Goal: Information Seeking & Learning: Learn about a topic

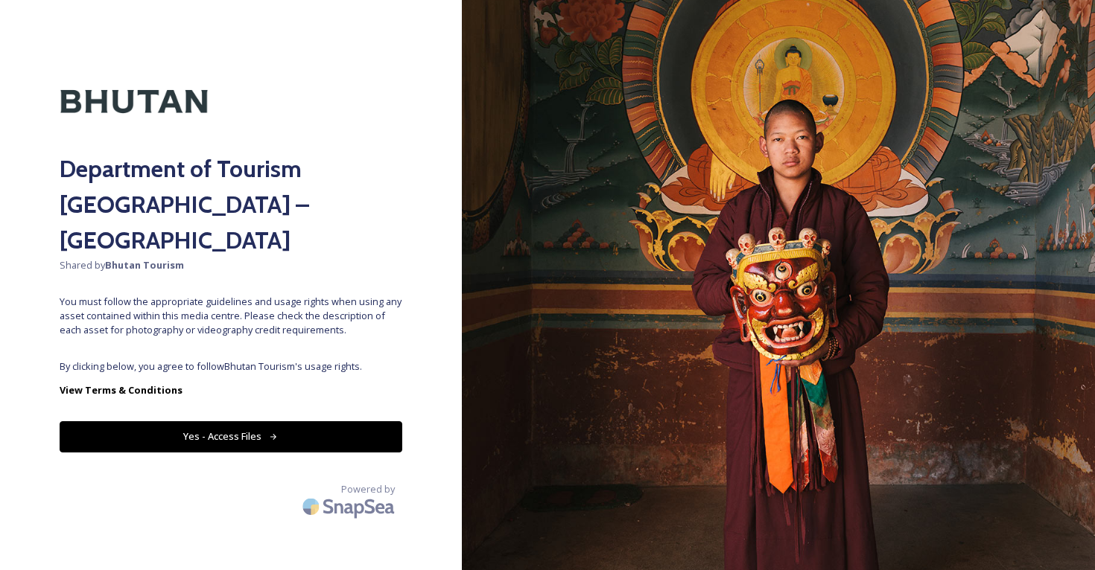
click at [323, 422] on button "Yes - Access Files" at bounding box center [231, 437] width 343 height 31
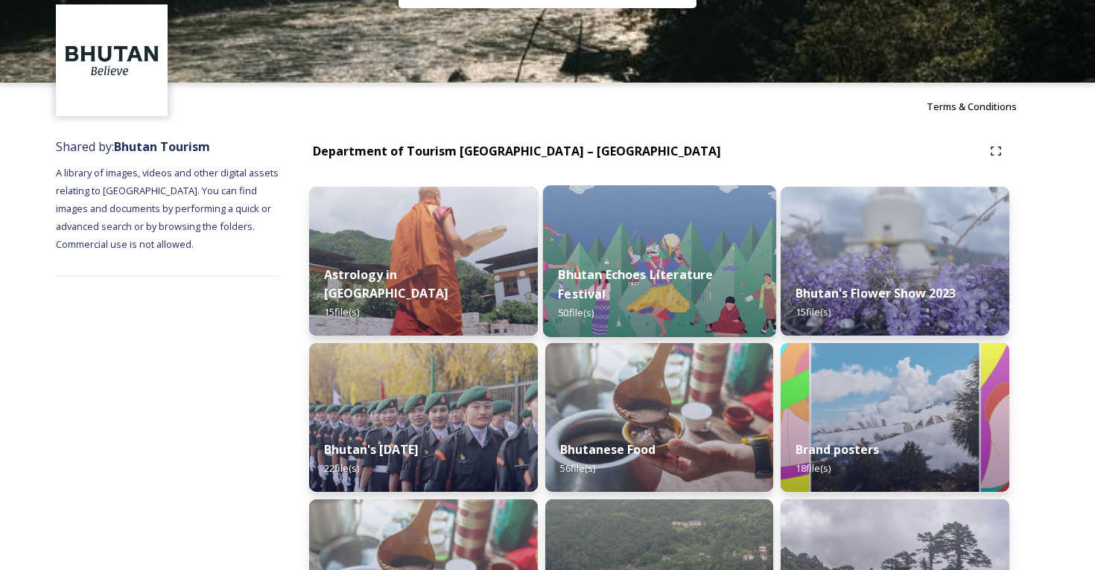
scroll to position [66, 0]
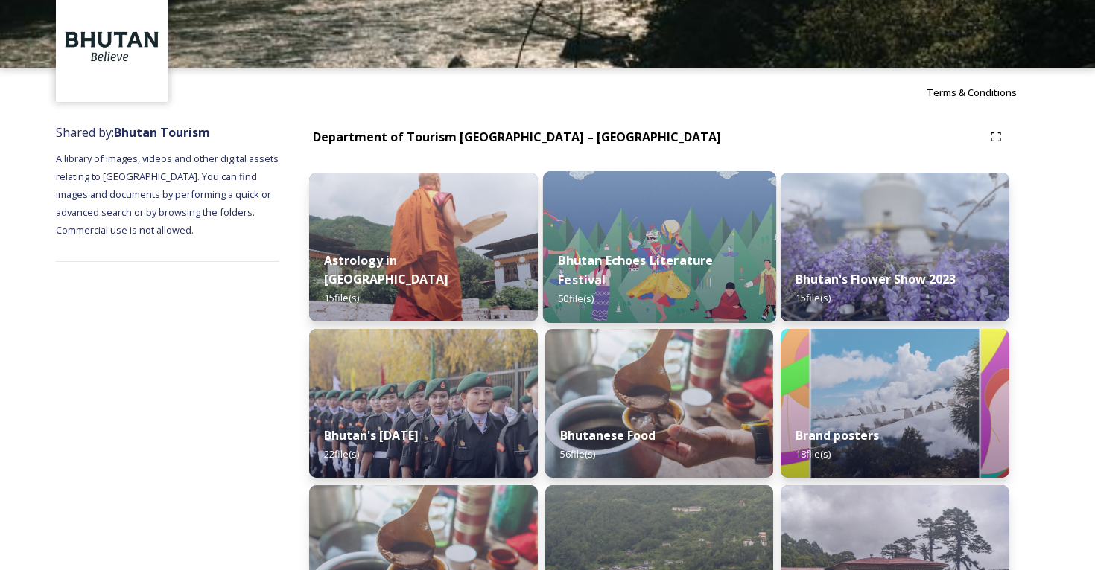
click at [647, 252] on div "Bhutan Echoes Literature Festival 50 file(s)" at bounding box center [659, 280] width 233 height 86
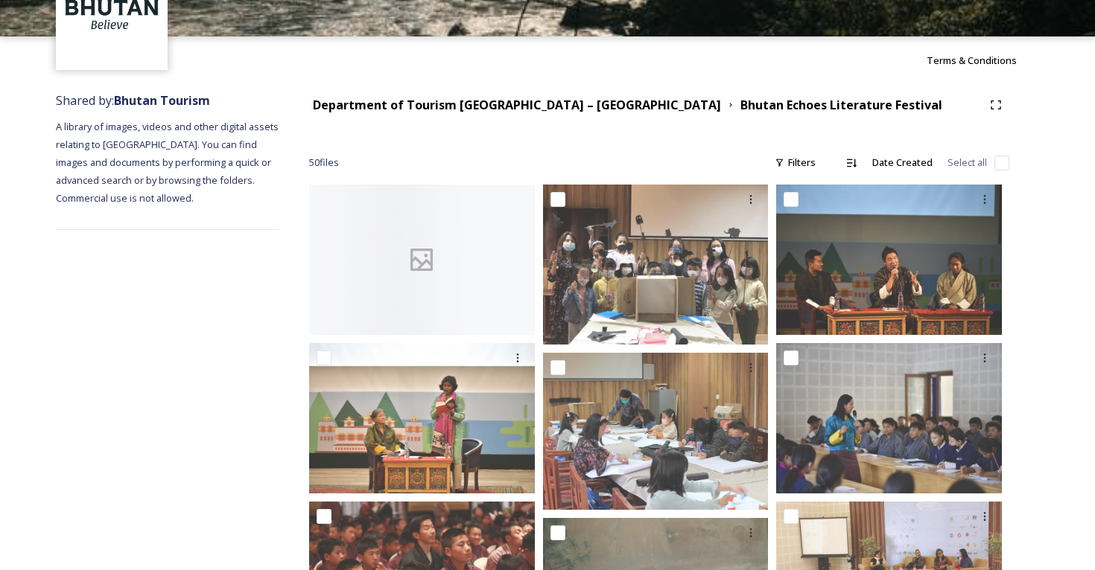
scroll to position [101, 0]
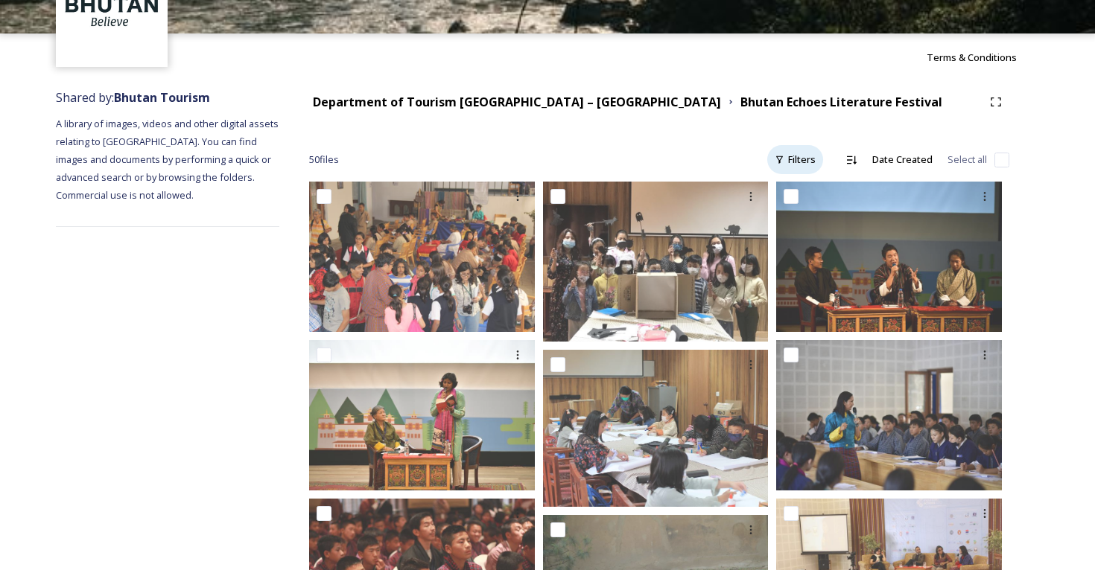
click at [801, 164] on div "Filters" at bounding box center [795, 159] width 56 height 29
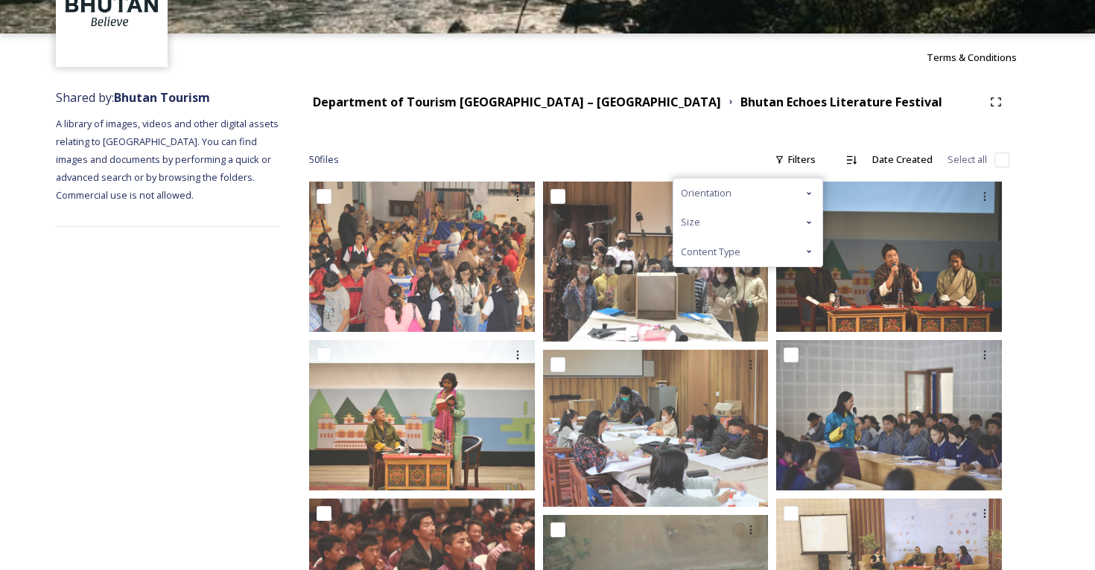
click at [757, 255] on div "Content Type" at bounding box center [747, 252] width 149 height 29
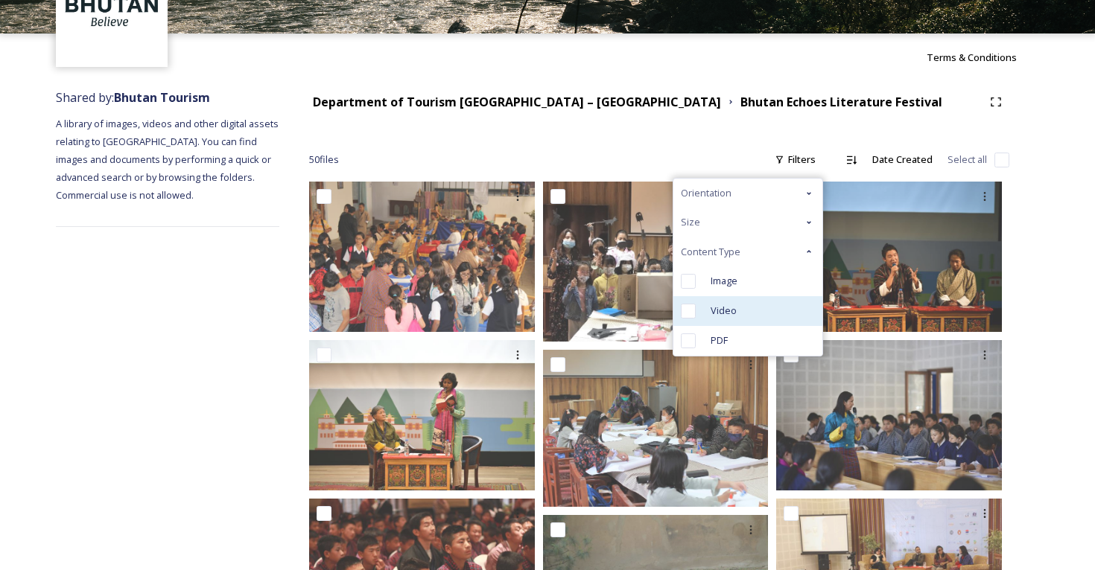
click at [742, 302] on div "Video" at bounding box center [747, 311] width 149 height 30
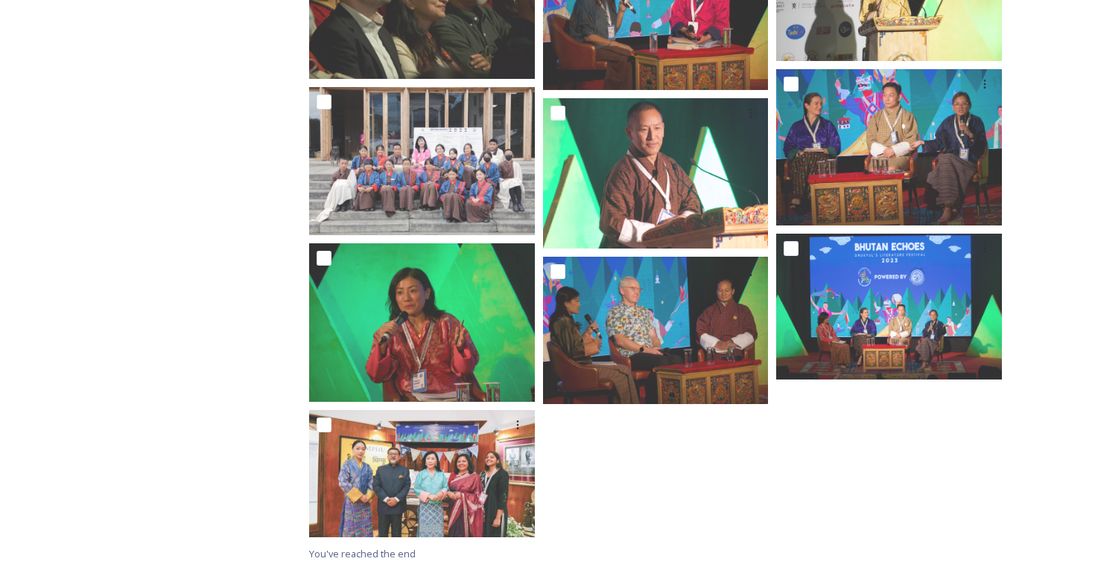
scroll to position [349, 0]
click at [181, 284] on div "Shared by: Bhutan Tourism A library of images, videos and other digital assets …" at bounding box center [167, 201] width 223 height 737
click at [222, 395] on div "Shared by: Bhutan Tourism A library of images, videos and other digital assets …" at bounding box center [167, 201] width 223 height 737
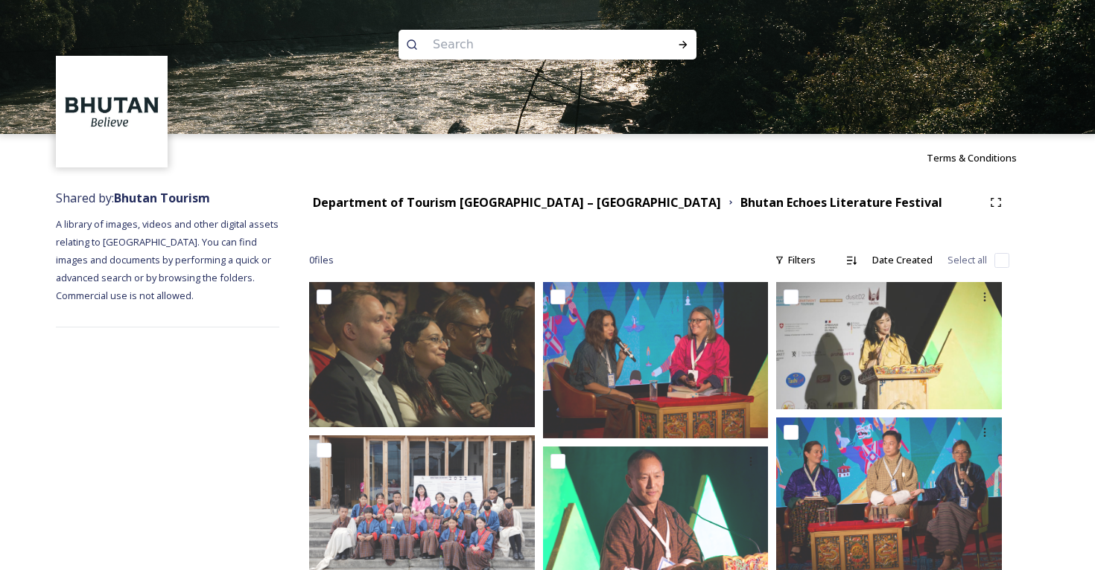
scroll to position [0, 0]
click at [644, 250] on div "0 file s Filters Date Created Select all" at bounding box center [659, 260] width 700 height 29
click at [585, 248] on div "0 file s Filters Date Created Select all" at bounding box center [659, 260] width 700 height 29
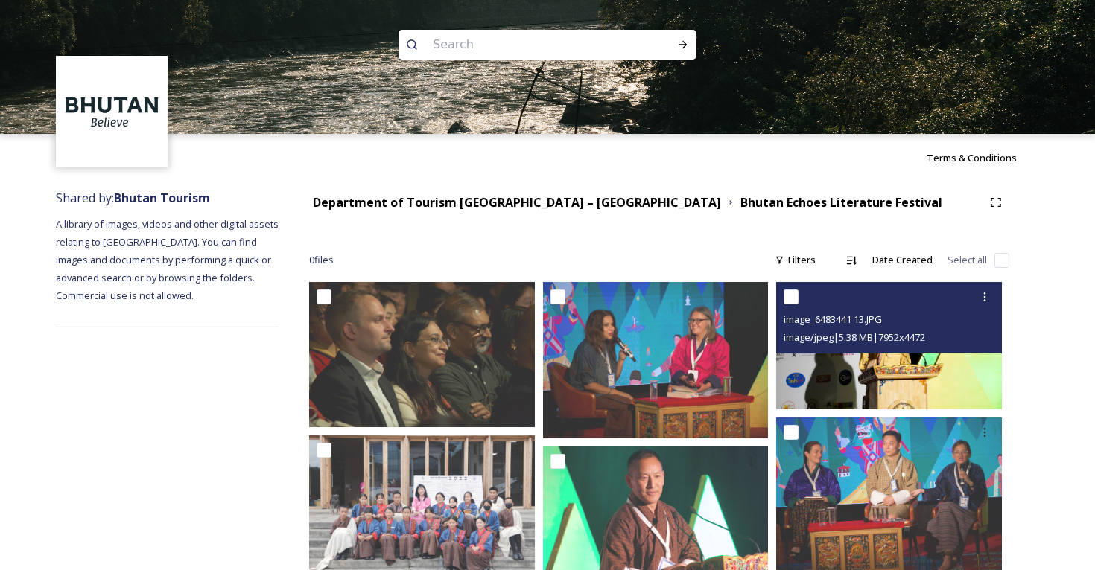
click at [888, 355] on img at bounding box center [889, 345] width 226 height 127
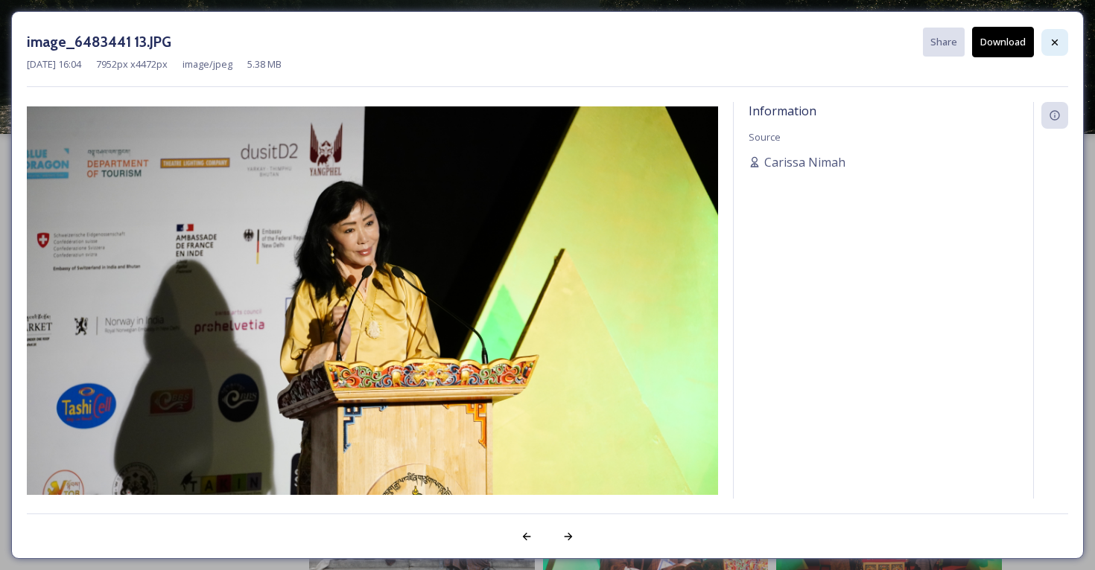
click at [1058, 45] on icon at bounding box center [1055, 42] width 12 height 12
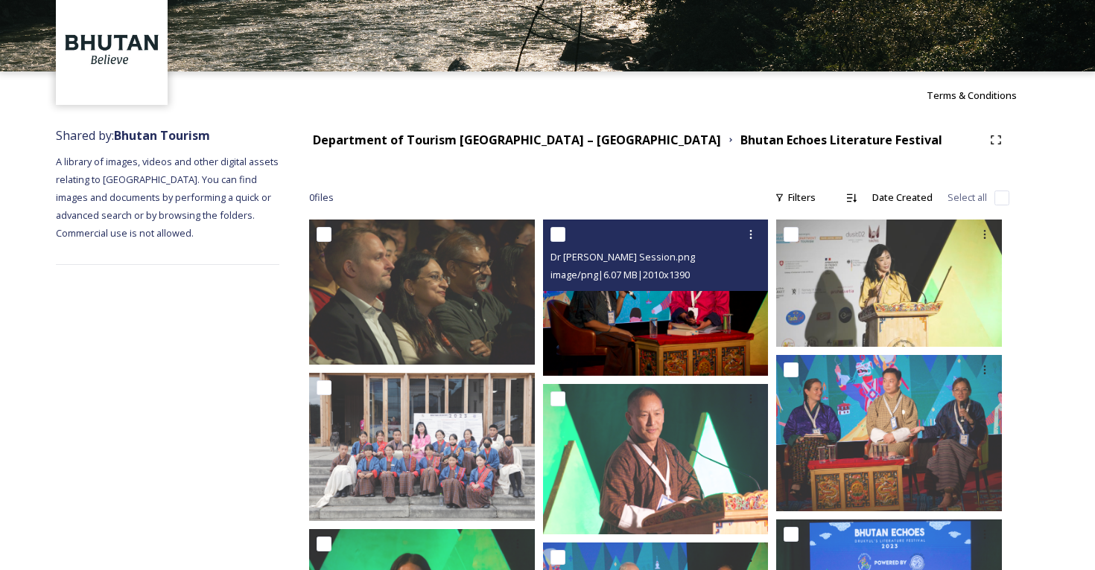
scroll to position [104, 0]
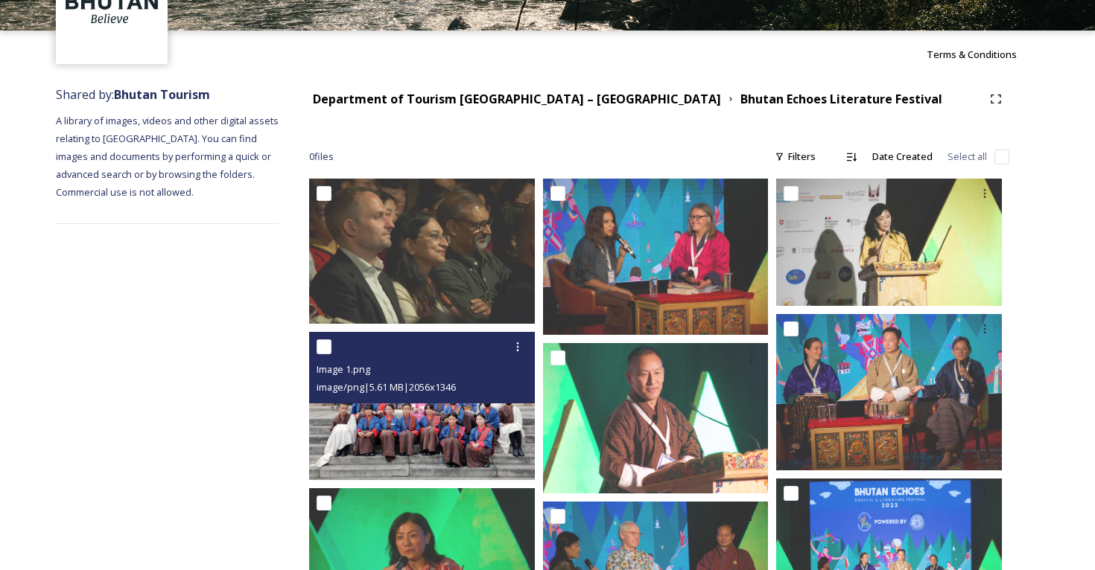
click at [462, 439] on img at bounding box center [422, 405] width 226 height 147
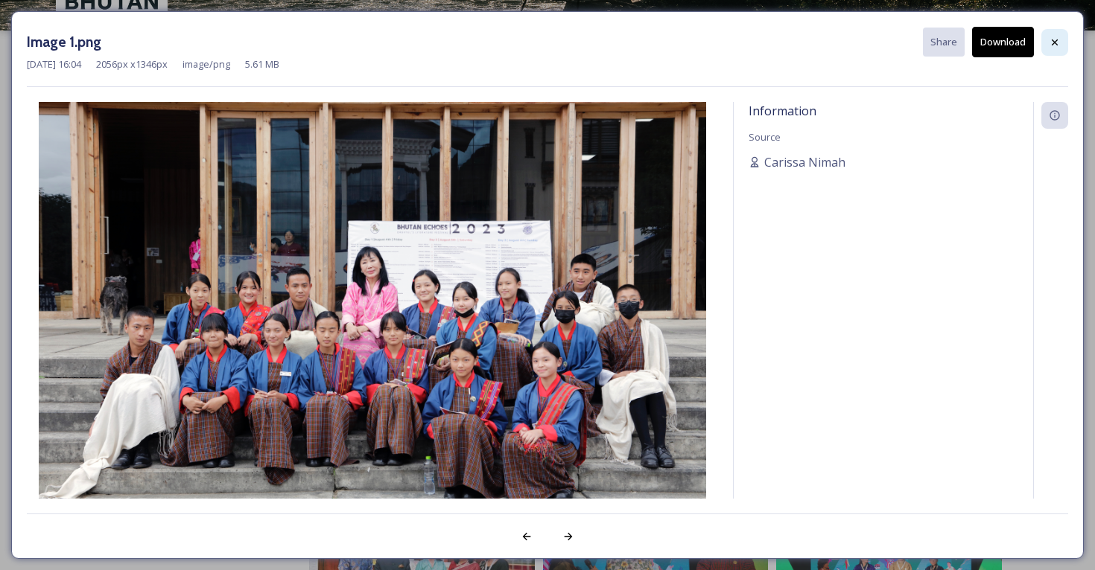
click at [1053, 39] on icon at bounding box center [1055, 42] width 12 height 12
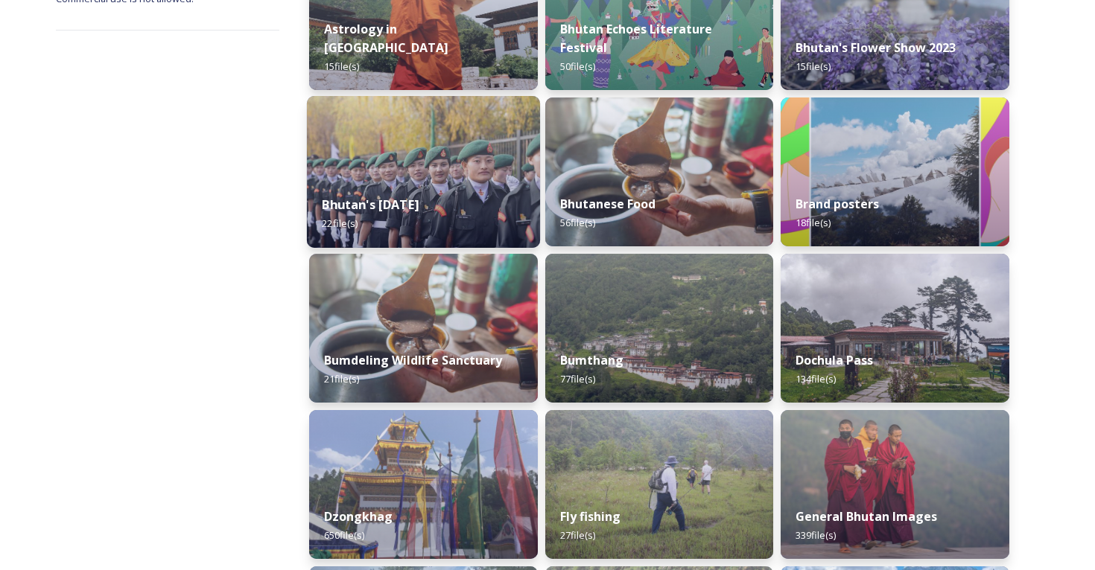
scroll to position [315, 0]
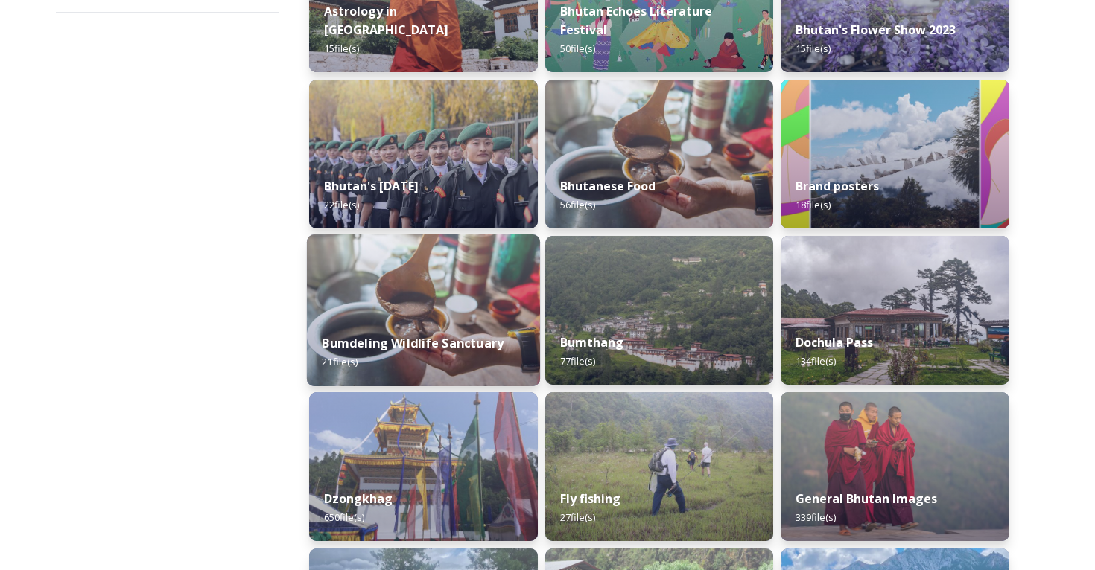
click at [495, 279] on img at bounding box center [423, 311] width 233 height 152
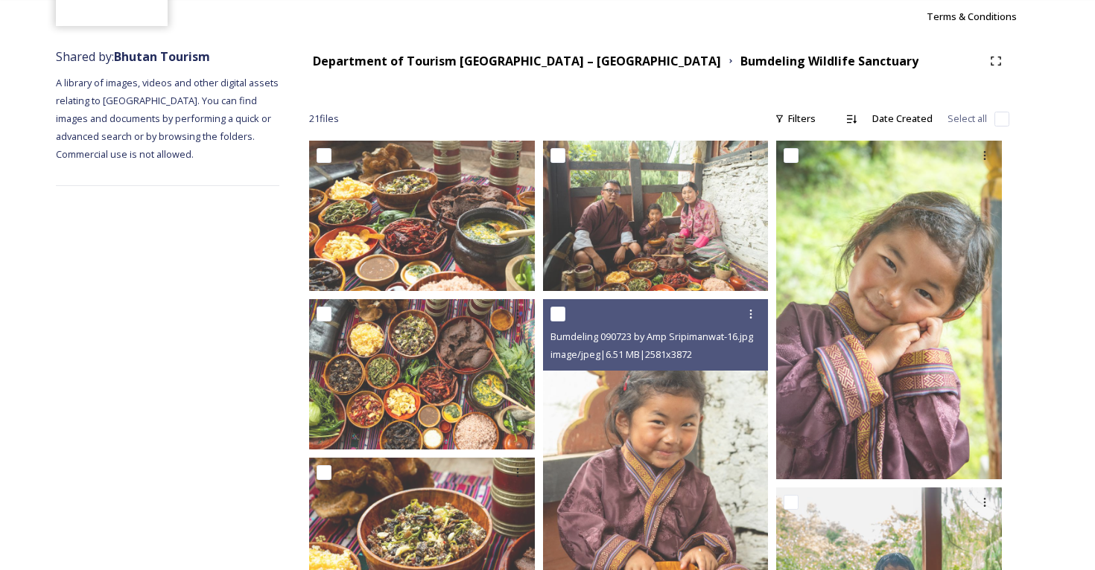
scroll to position [144, 0]
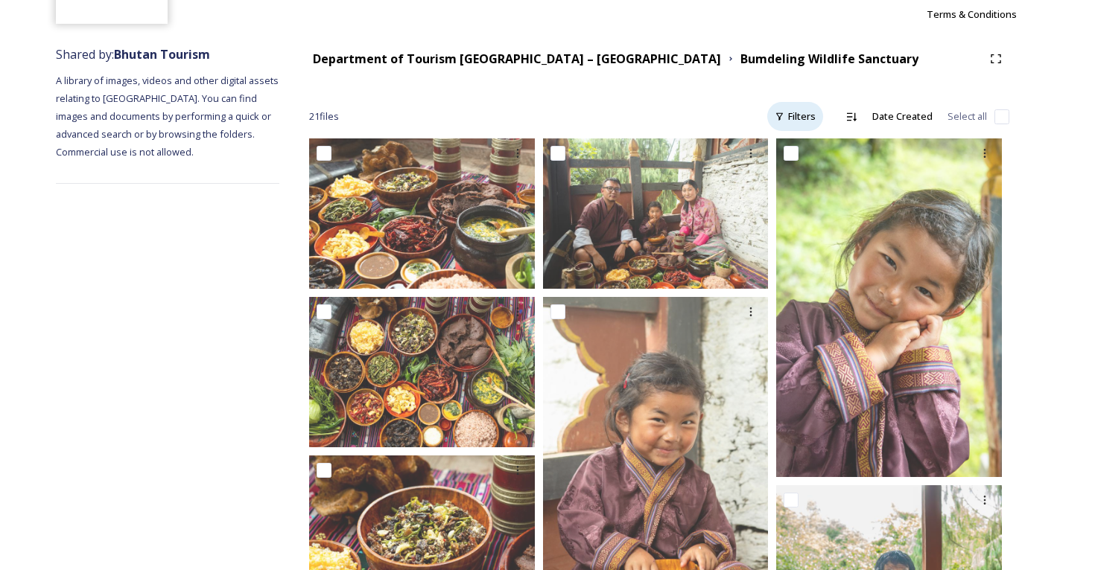
click at [810, 113] on div "Filters" at bounding box center [795, 116] width 56 height 29
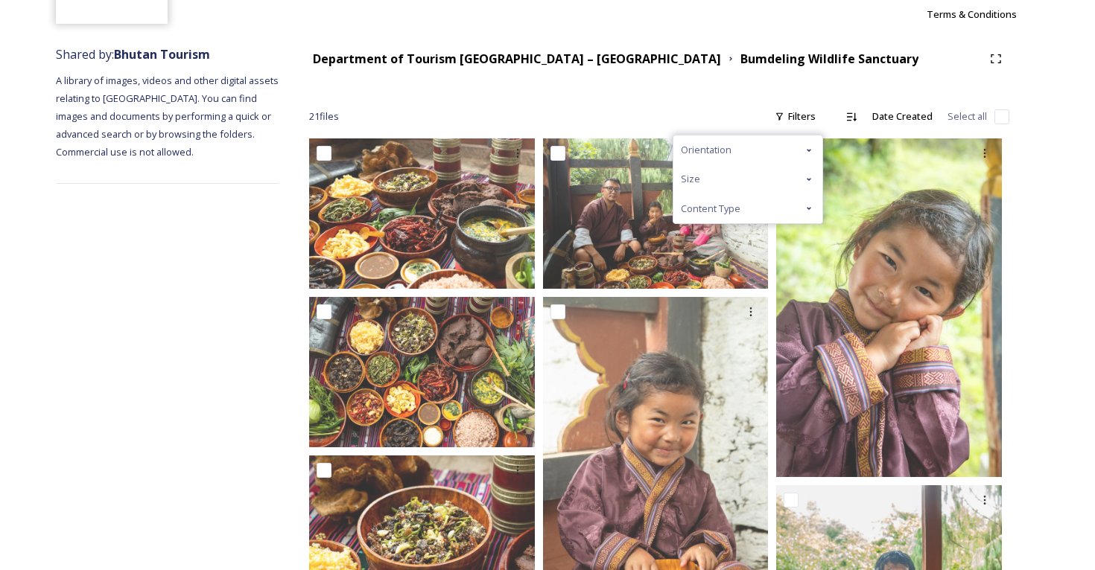
click at [746, 203] on div "Content Type" at bounding box center [747, 208] width 149 height 29
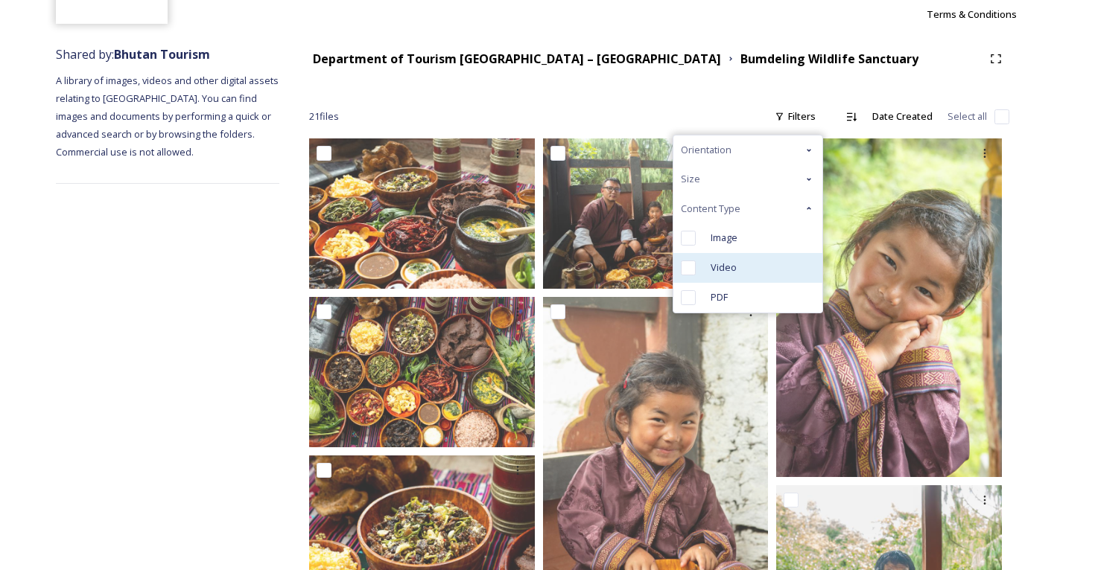
click at [725, 264] on span "Video" at bounding box center [723, 268] width 26 height 14
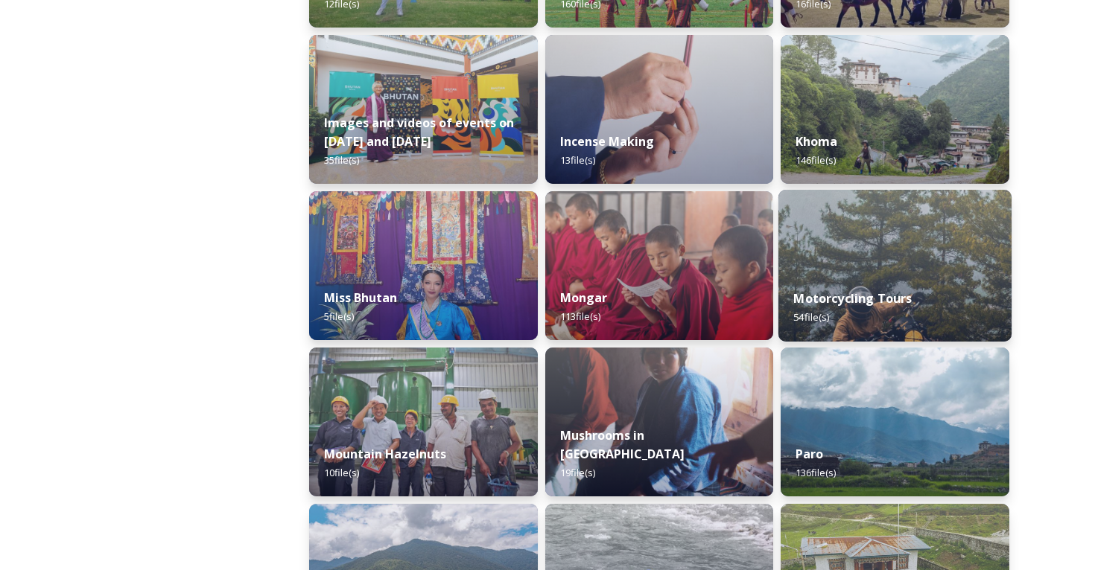
scroll to position [982, 0]
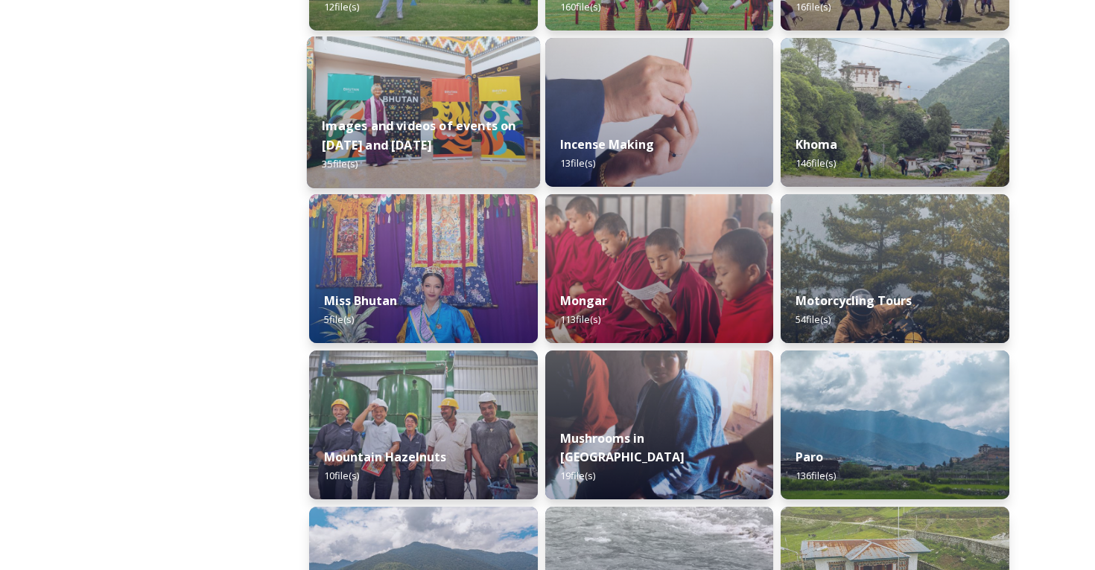
click at [343, 118] on div "Images and videos of events on [DATE] and [DATE] 35 file(s)" at bounding box center [423, 145] width 233 height 86
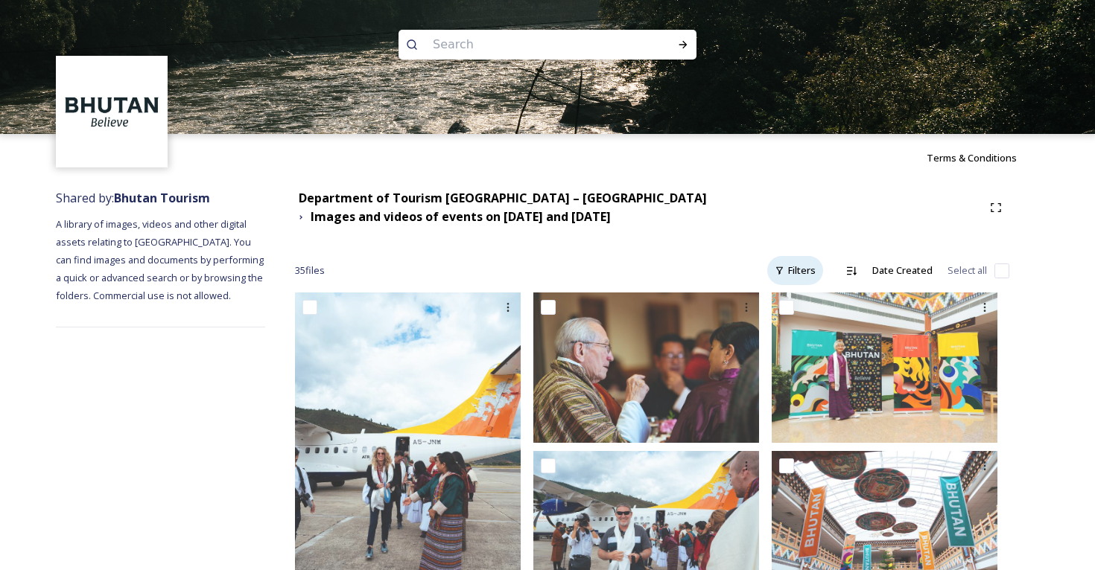
click at [801, 261] on div "Filters" at bounding box center [795, 270] width 56 height 29
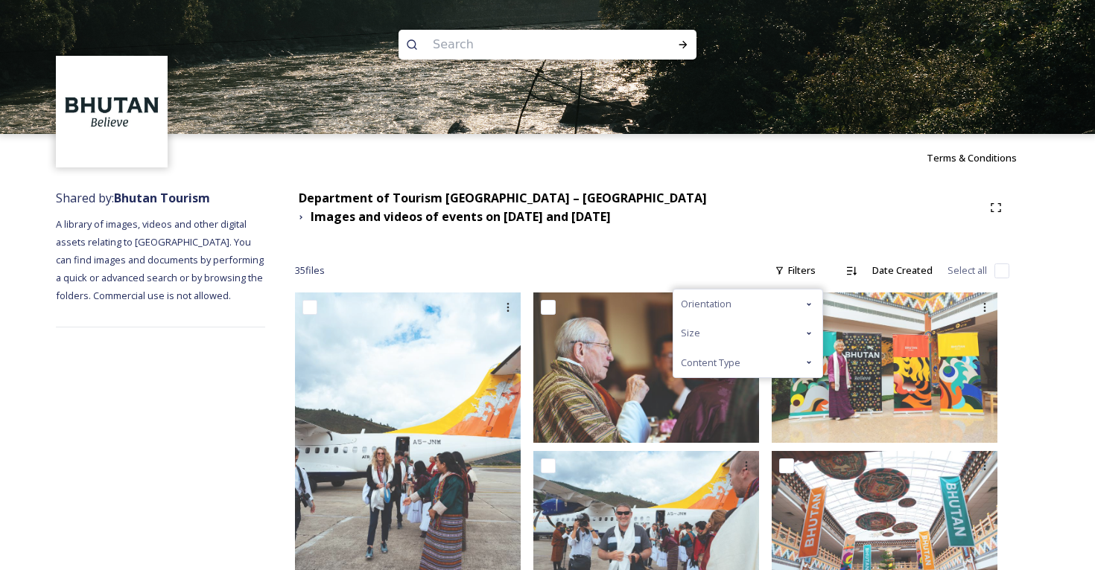
click at [746, 349] on div "Content Type" at bounding box center [747, 363] width 149 height 29
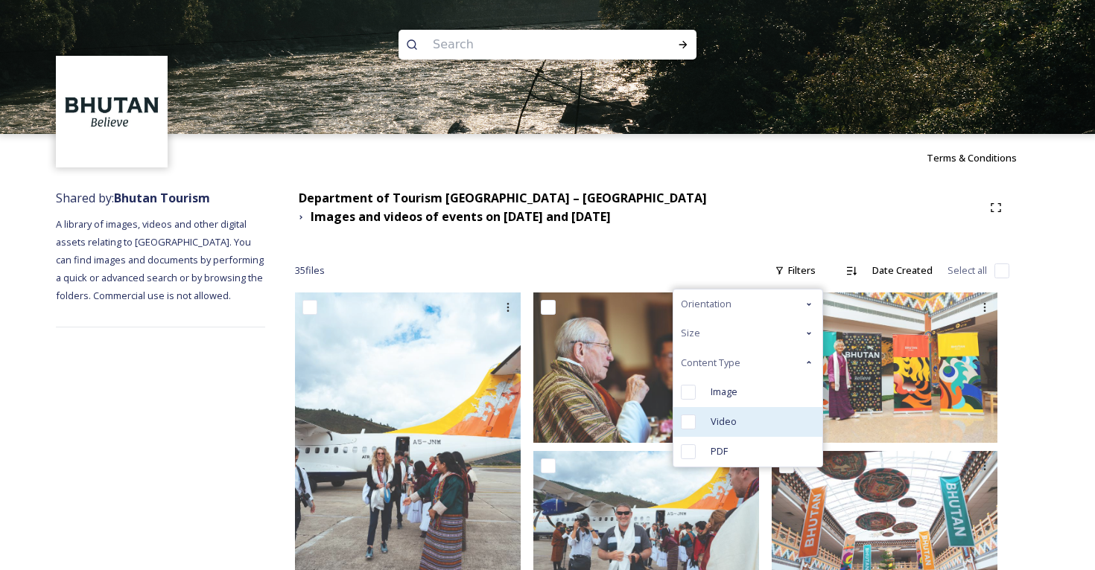
click at [734, 415] on span "Video" at bounding box center [723, 422] width 26 height 14
